Goal: Navigation & Orientation: Find specific page/section

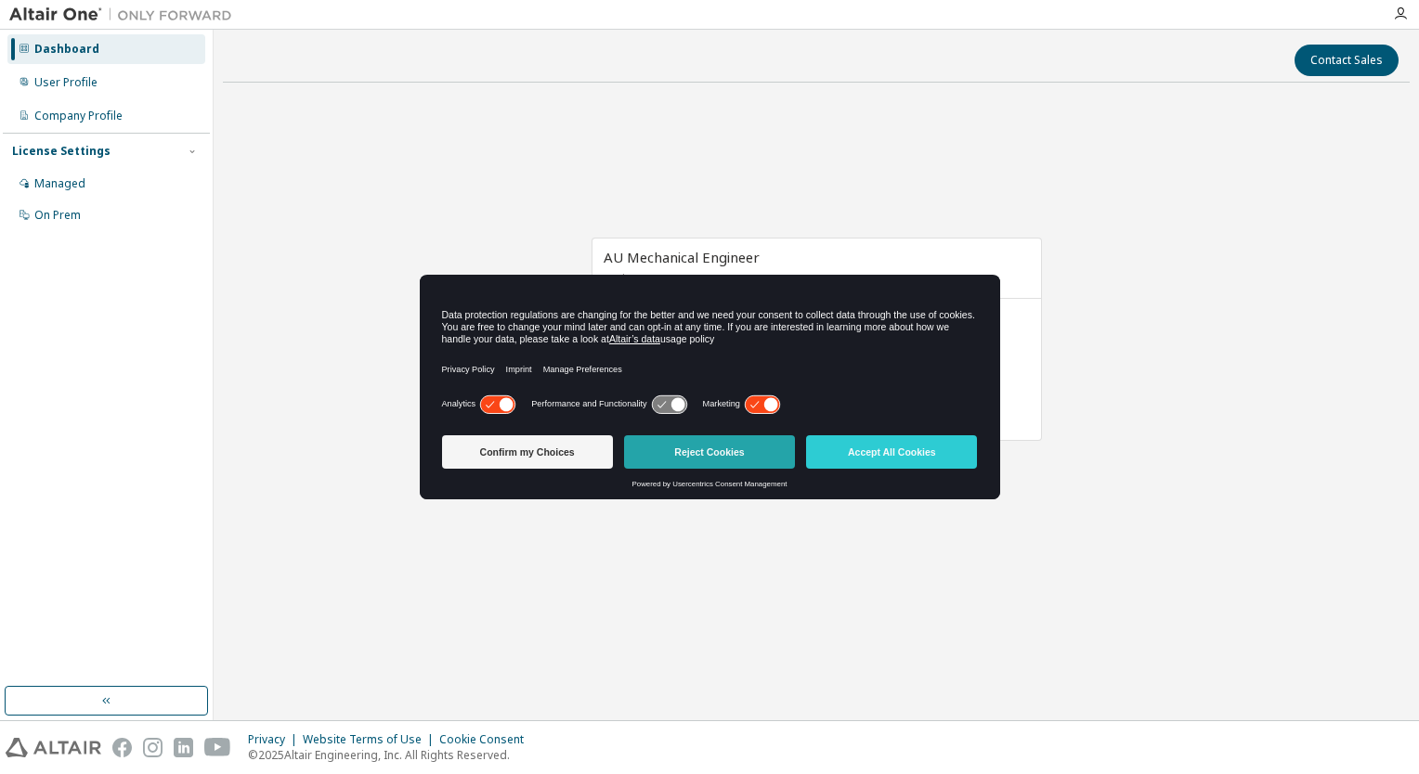
click at [702, 448] on button "Reject Cookies" at bounding box center [709, 451] width 171 height 33
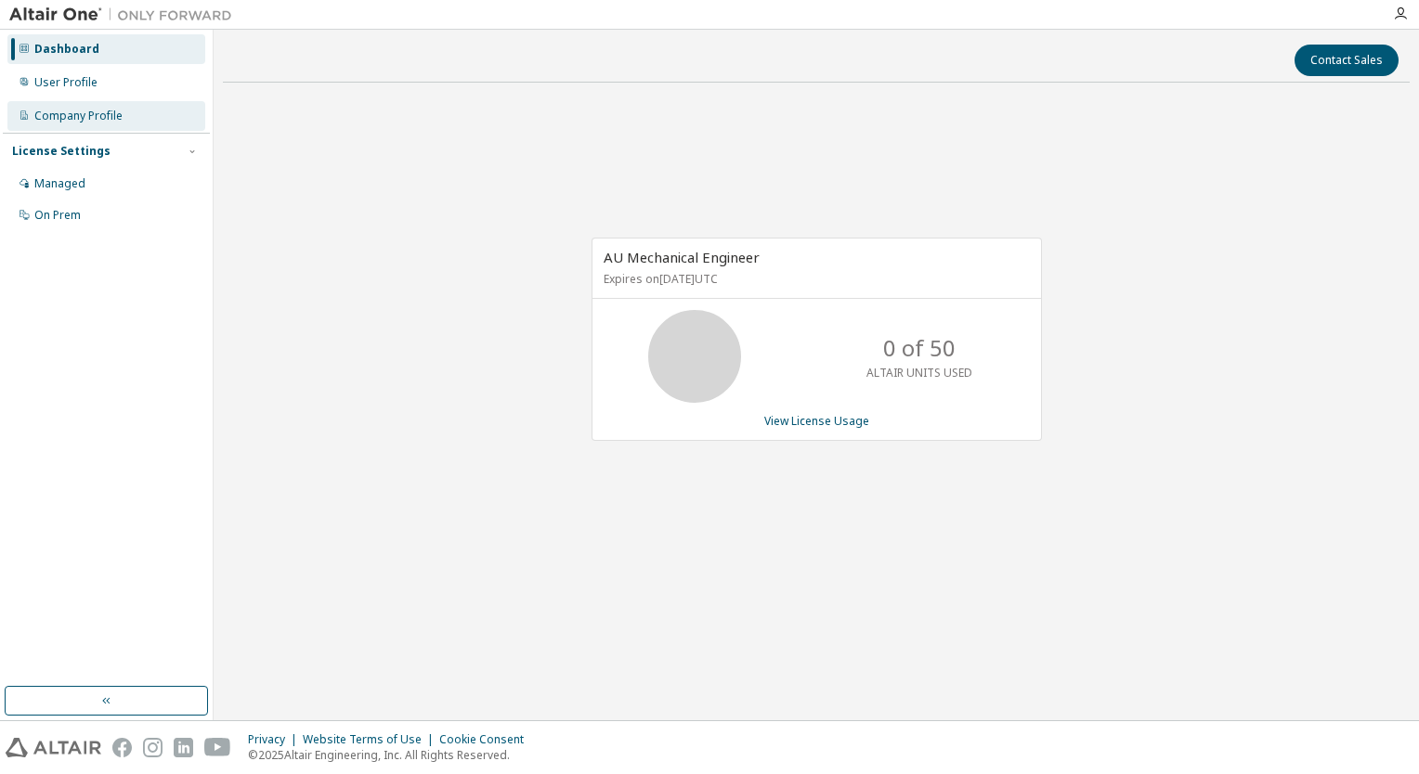
click at [71, 110] on div "Company Profile" at bounding box center [78, 116] width 88 height 15
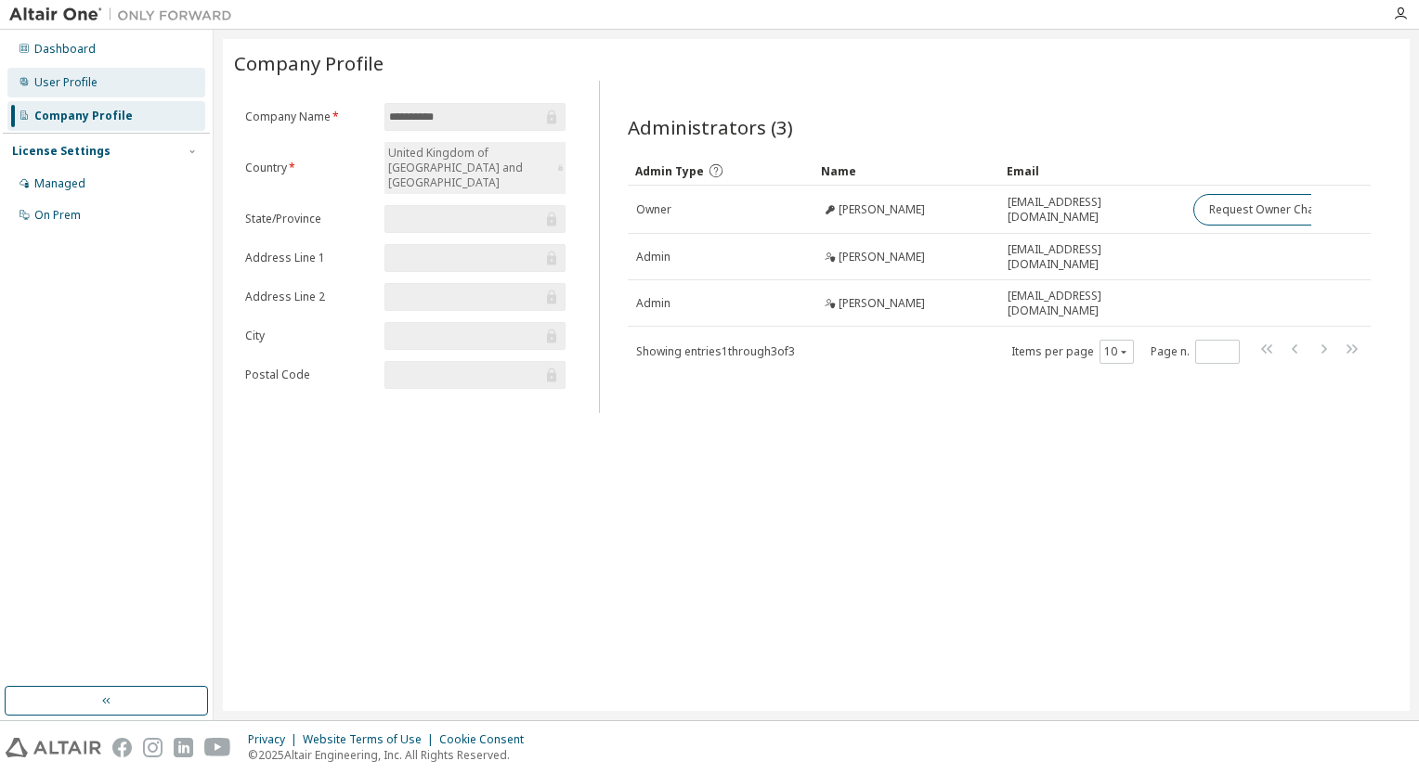
click at [71, 90] on div "User Profile" at bounding box center [106, 83] width 198 height 30
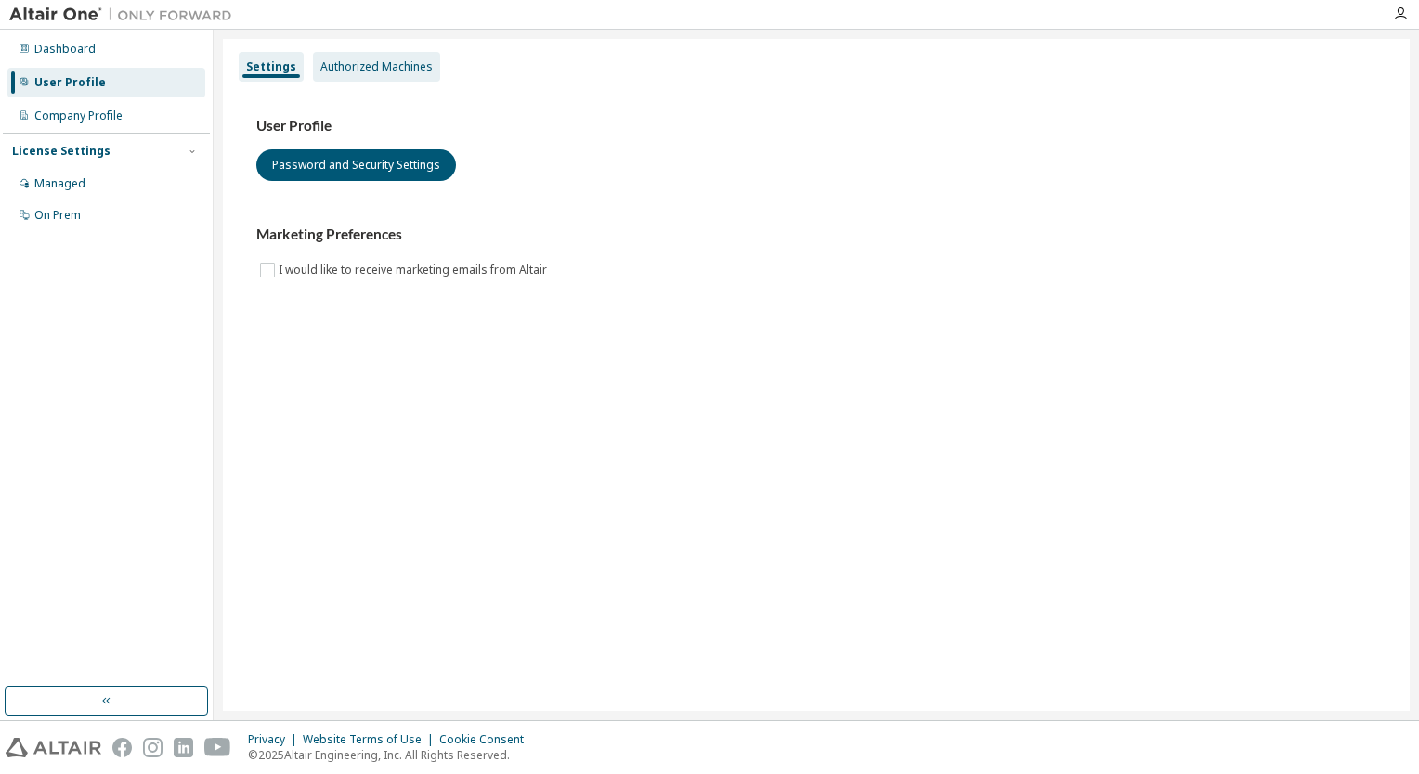
click at [382, 56] on div "Authorized Machines" at bounding box center [376, 67] width 127 height 30
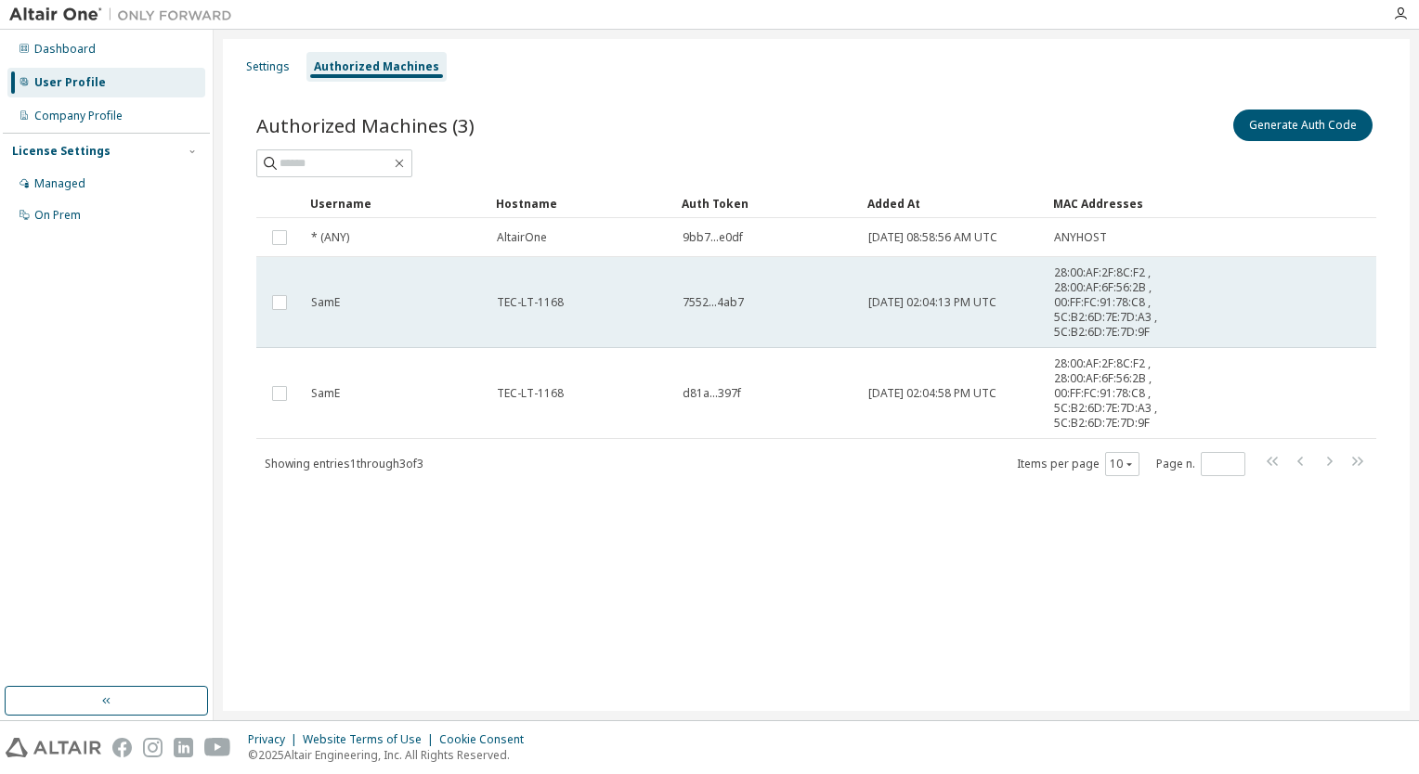
click at [947, 305] on span "2025-01-17 02:04:13 PM UTC" at bounding box center [932, 302] width 128 height 15
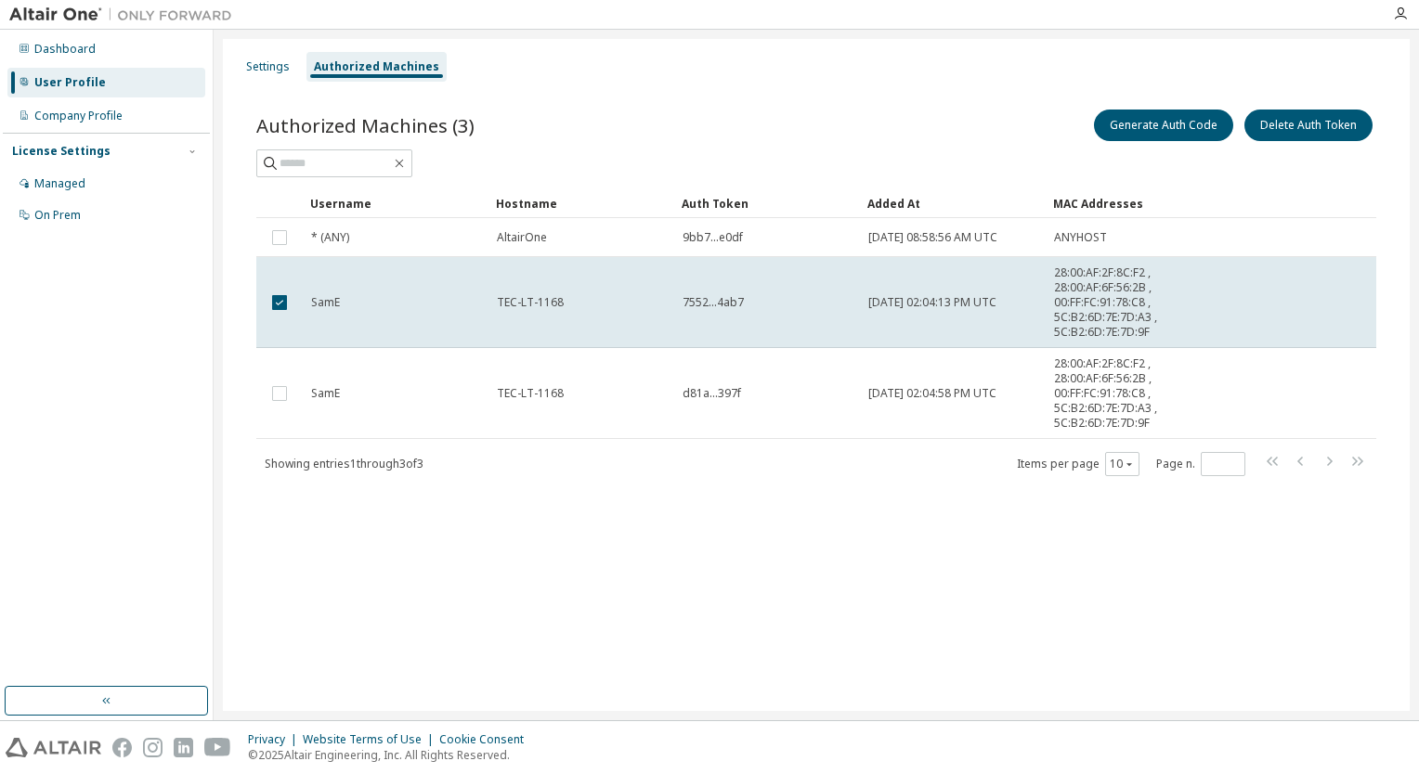
click at [925, 555] on div "Settings Authorized Machines Authorized Machines (3) Generate Auth Code Delete …" at bounding box center [816, 375] width 1186 height 672
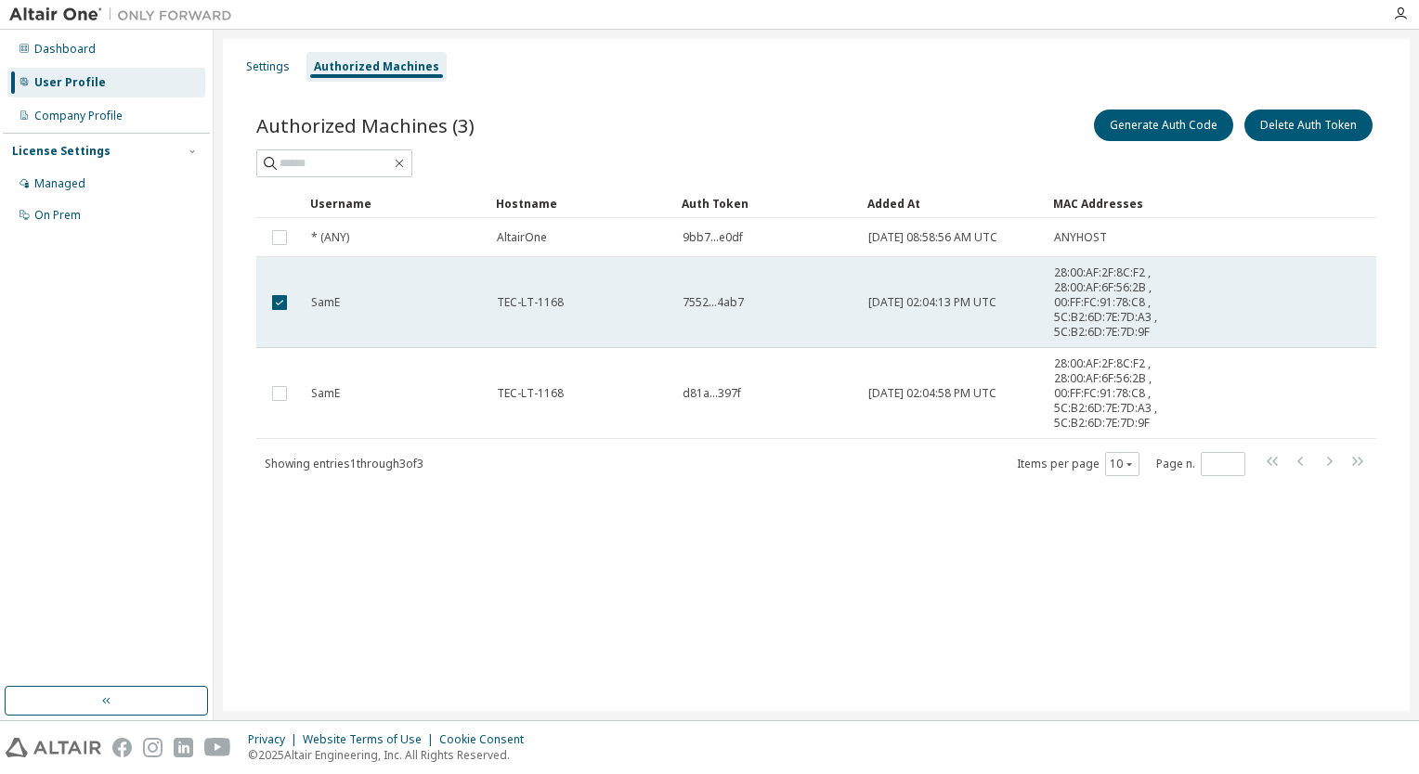
click at [333, 301] on span "SamE" at bounding box center [325, 302] width 29 height 15
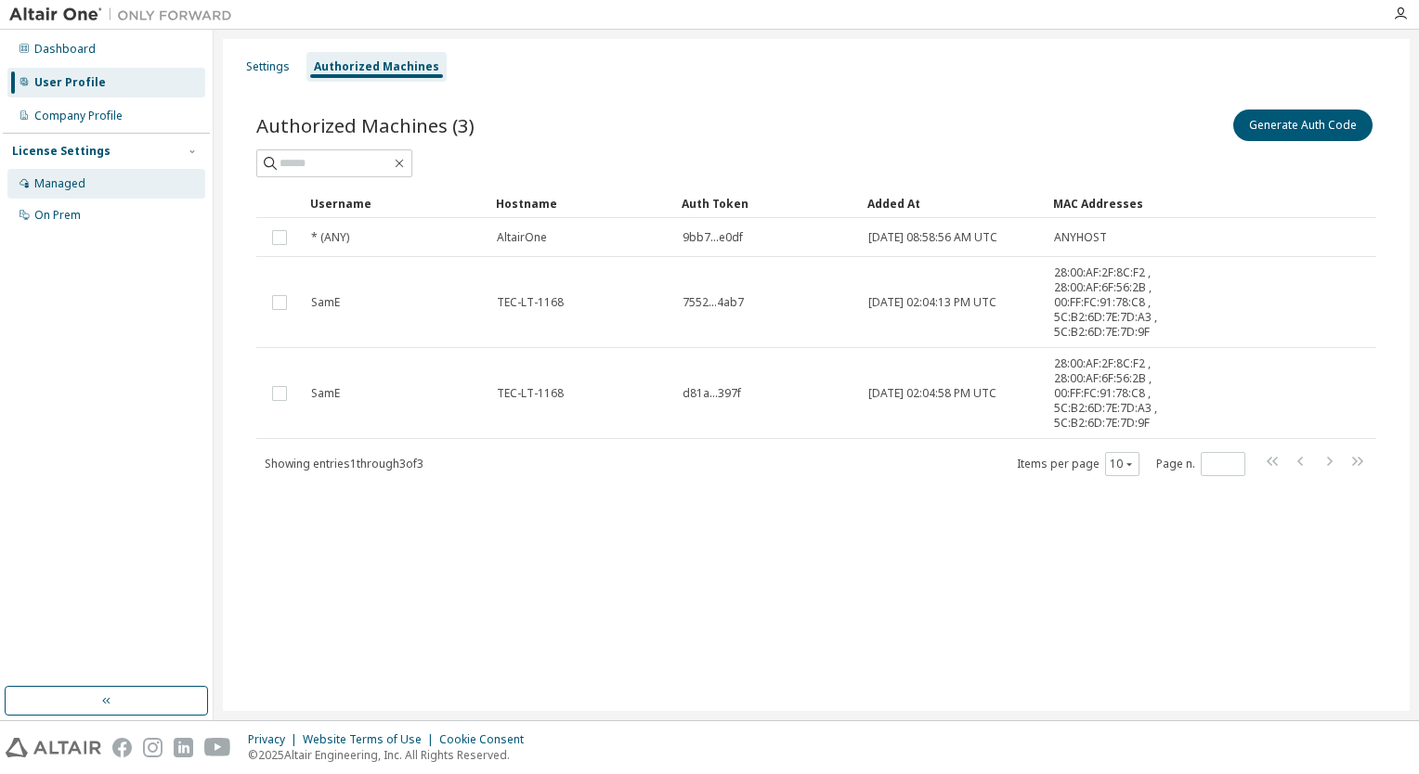
click at [81, 183] on div "Managed" at bounding box center [59, 183] width 51 height 15
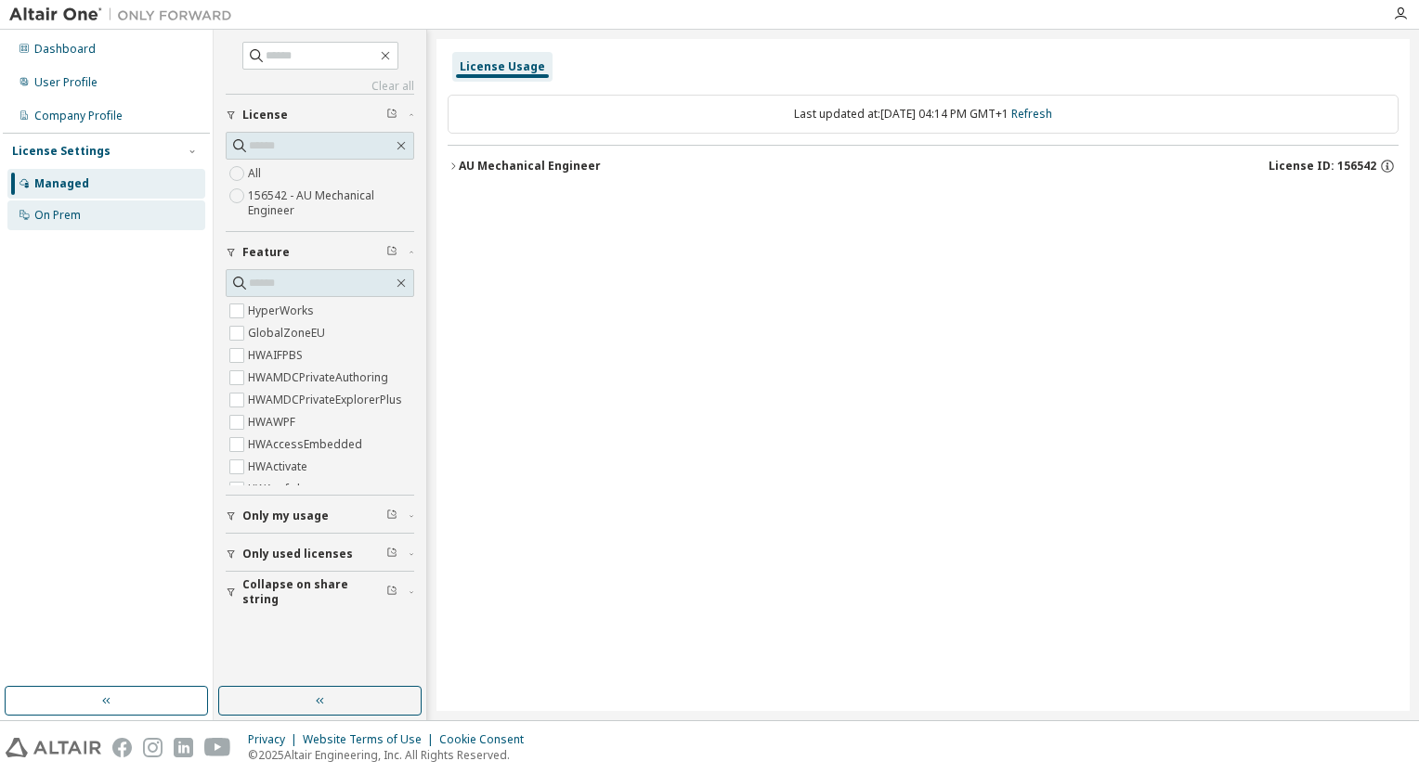
click at [129, 210] on div "On Prem" at bounding box center [106, 216] width 198 height 30
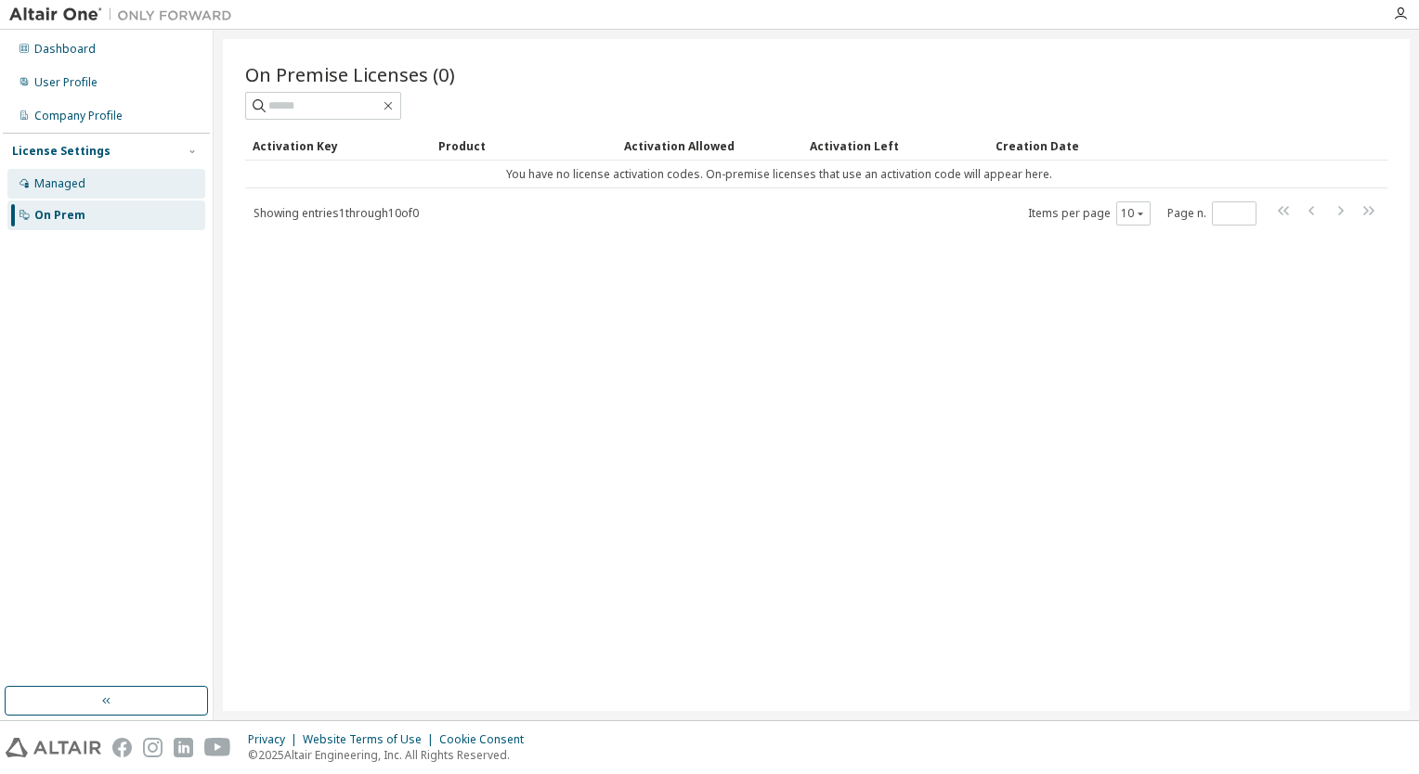
click at [122, 186] on div "Managed" at bounding box center [106, 184] width 198 height 30
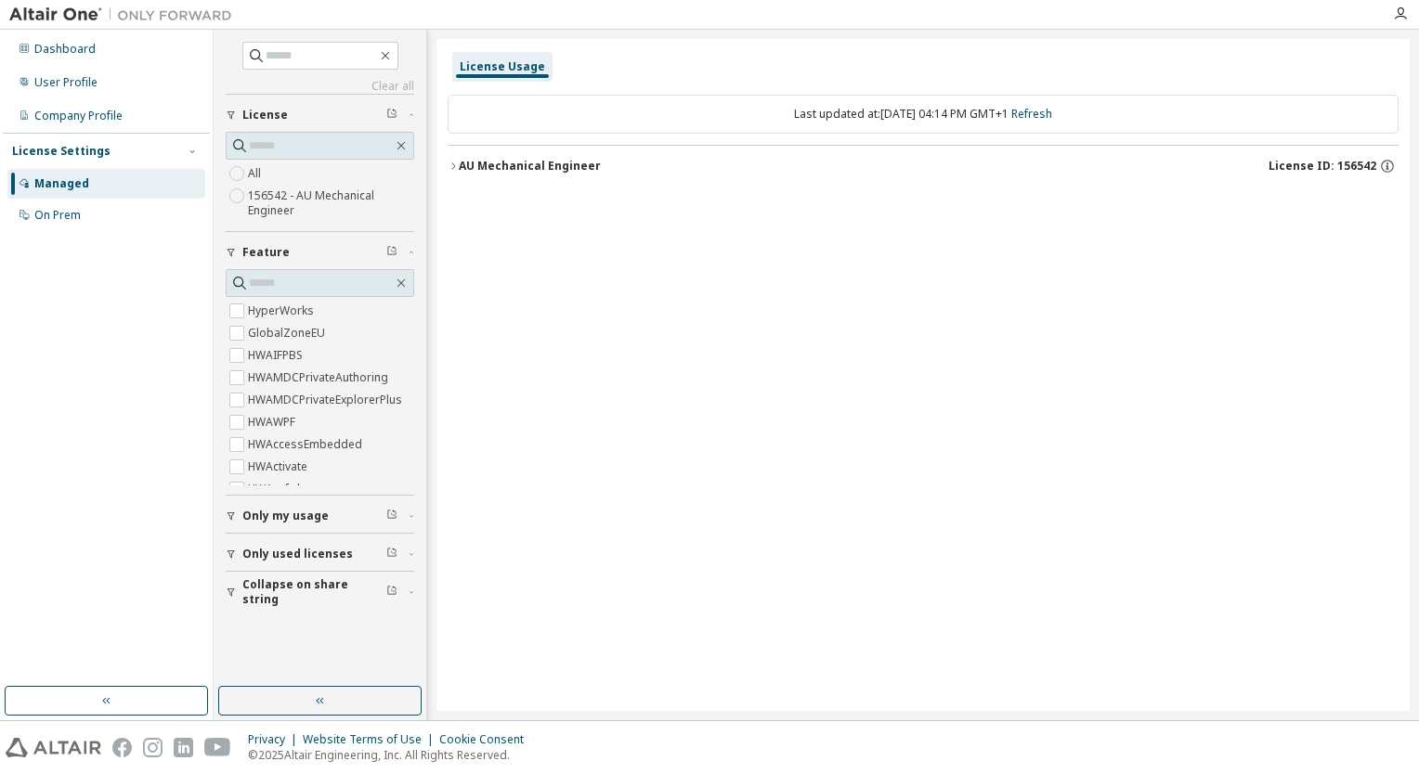
click at [515, 163] on div "AU Mechanical Engineer" at bounding box center [530, 166] width 142 height 15
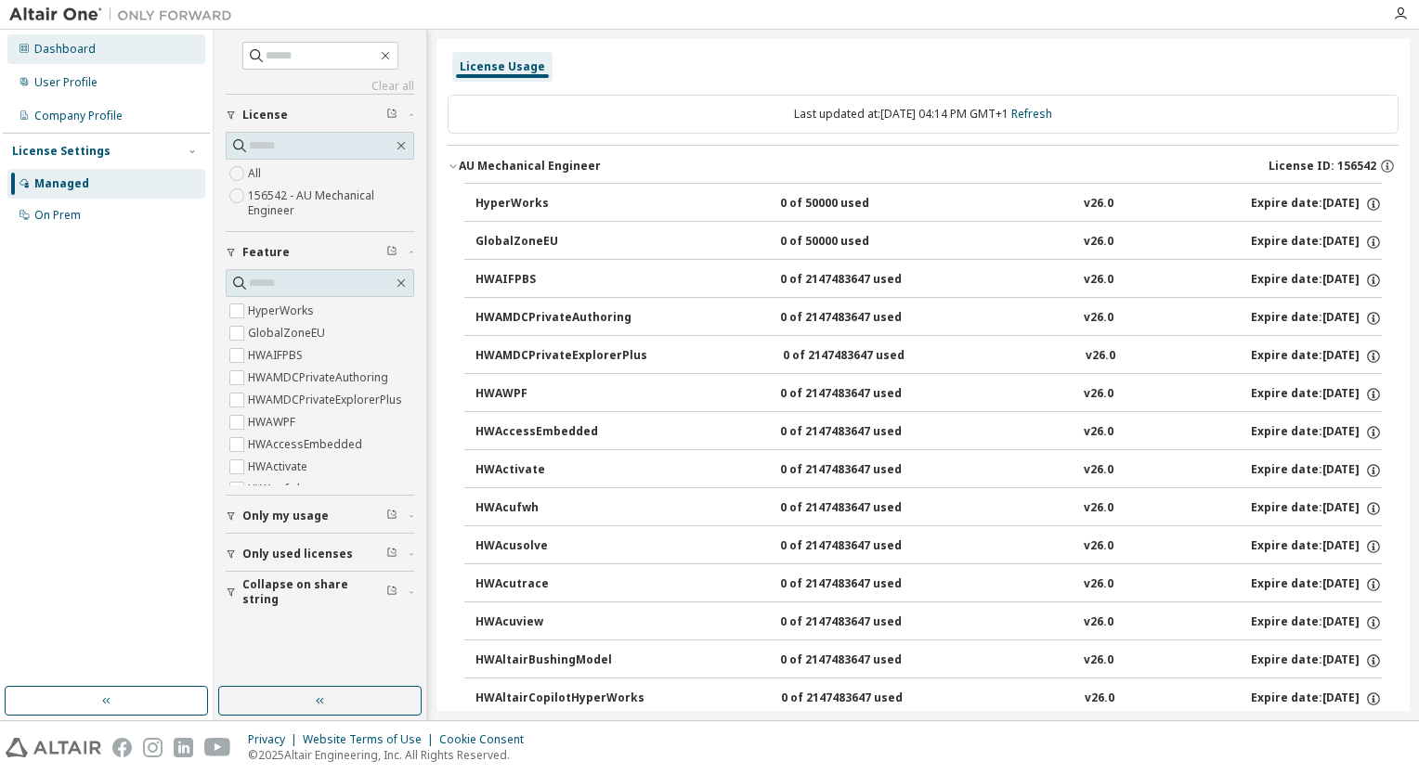
click at [101, 58] on div "Dashboard" at bounding box center [106, 49] width 198 height 30
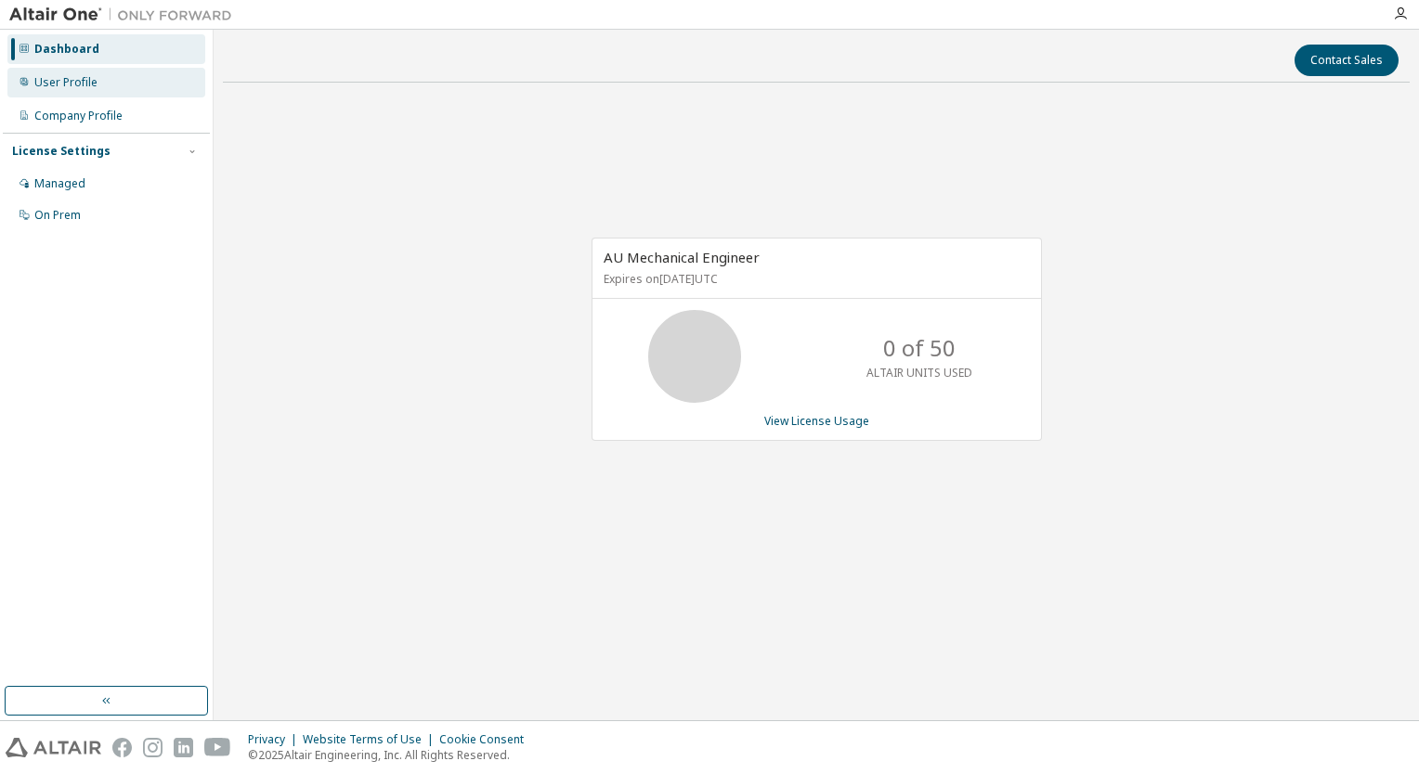
click at [109, 84] on div "User Profile" at bounding box center [106, 83] width 198 height 30
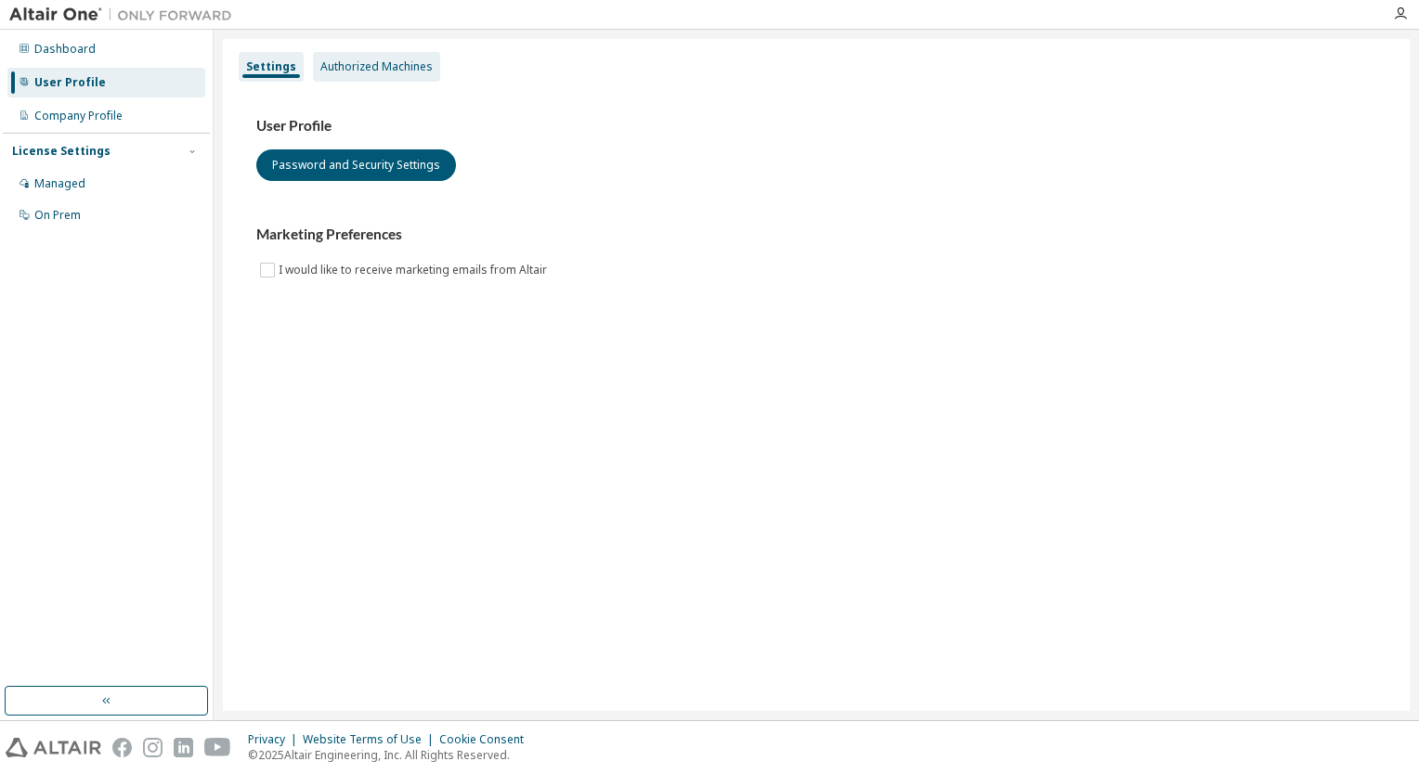
click at [320, 73] on div "Authorized Machines" at bounding box center [376, 66] width 112 height 15
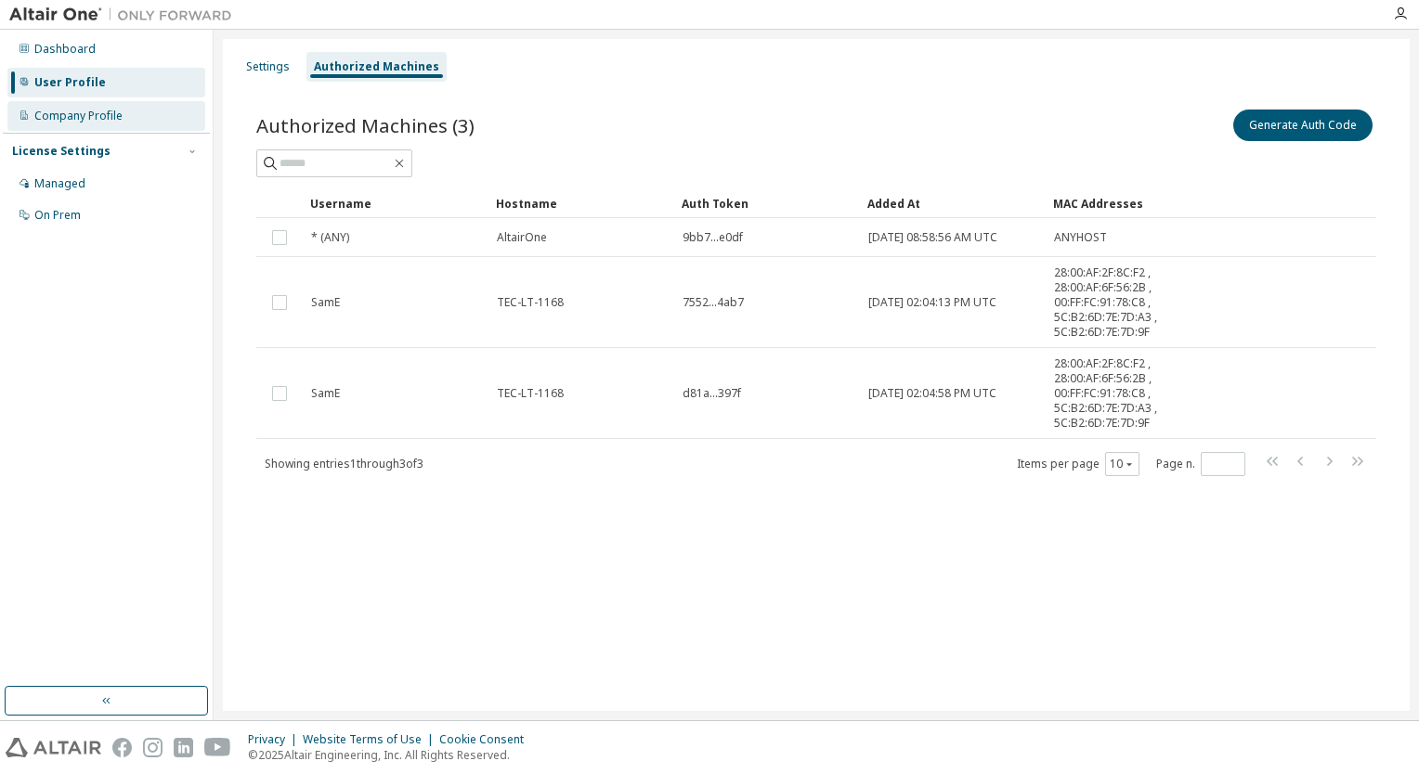
click at [71, 113] on div "Company Profile" at bounding box center [78, 116] width 88 height 15
